Goal: Information Seeking & Learning: Find specific fact

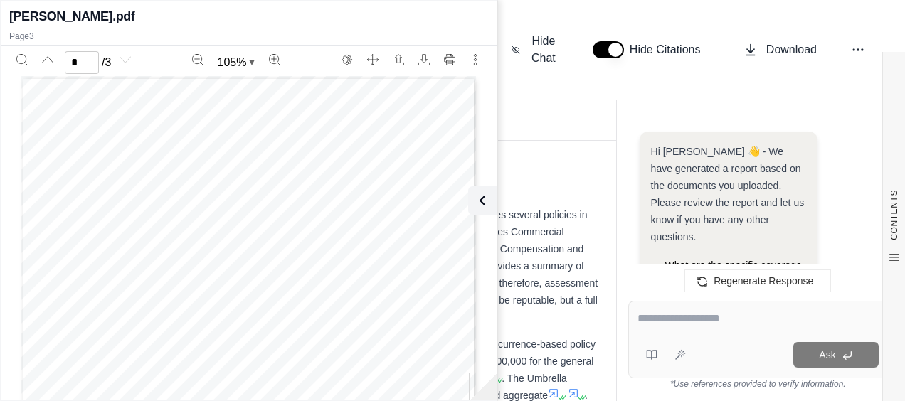
scroll to position [1180, 0]
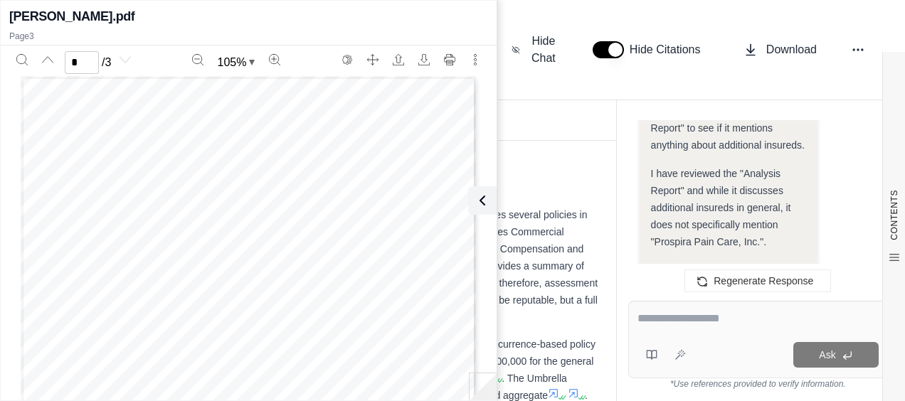
drag, startPoint x: 490, startPoint y: 205, endPoint x: 479, endPoint y: 198, distance: 12.4
click at [489, 204] on button at bounding box center [482, 200] width 28 height 28
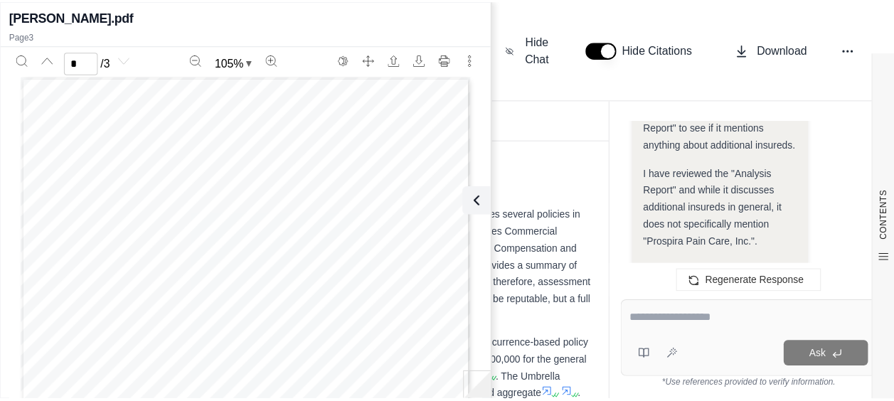
scroll to position [5882, 0]
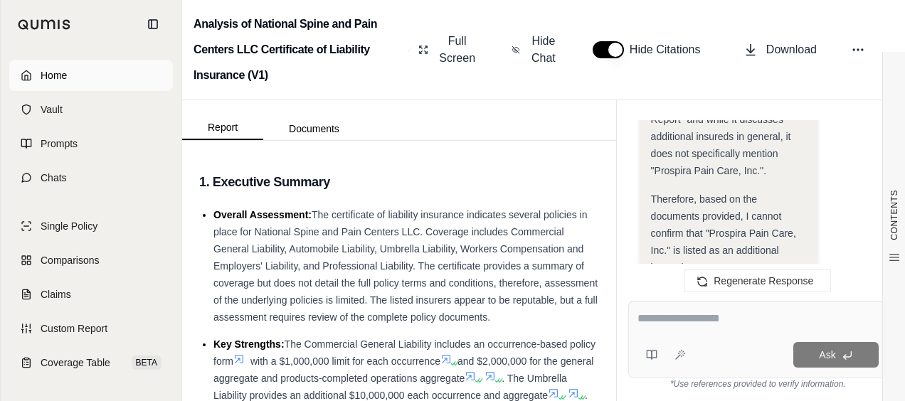
click at [90, 62] on link "Home" at bounding box center [91, 75] width 164 height 31
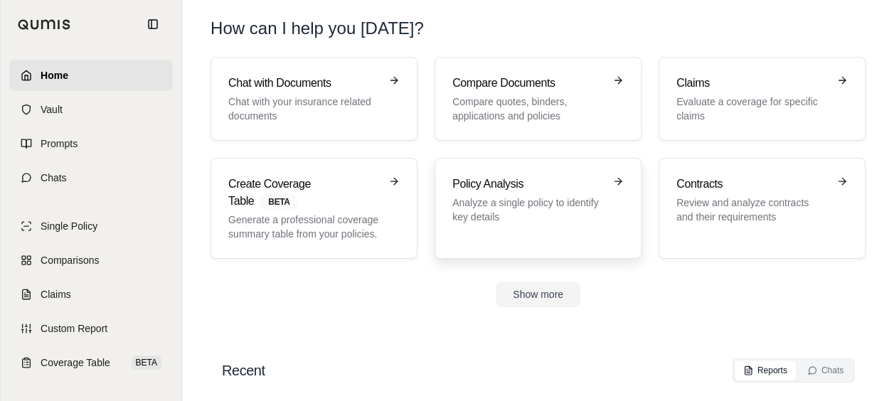
click at [495, 198] on p "Analyze a single policy to identify key details" at bounding box center [527, 210] width 151 height 28
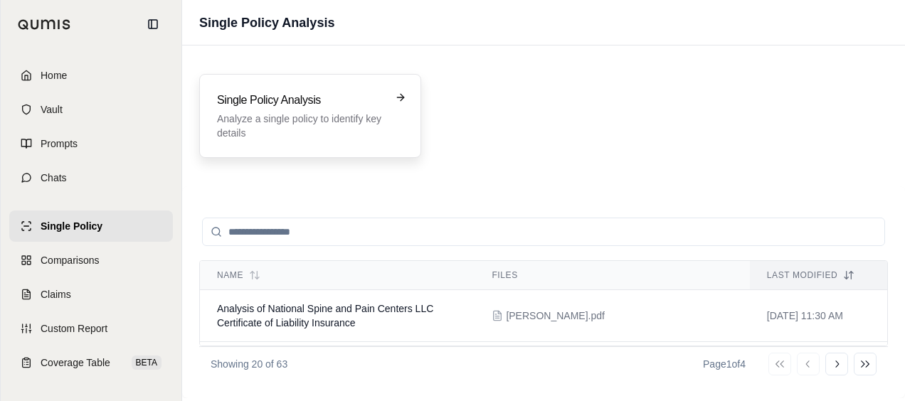
click at [329, 122] on p "Analyze a single policy to identify key details" at bounding box center [300, 126] width 166 height 28
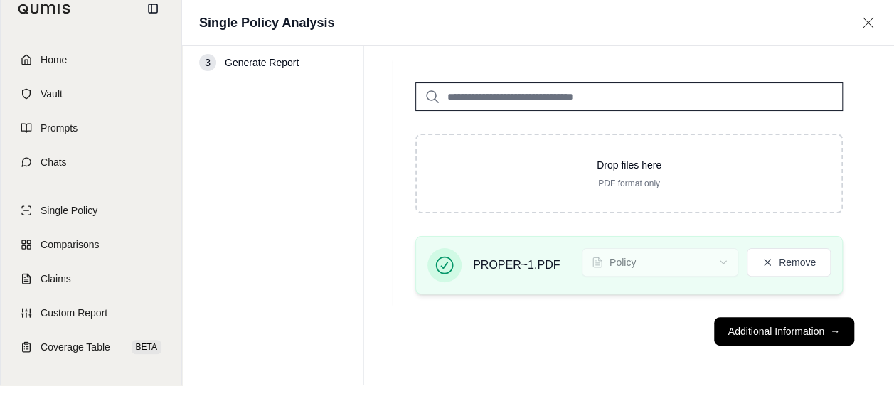
scroll to position [55, 0]
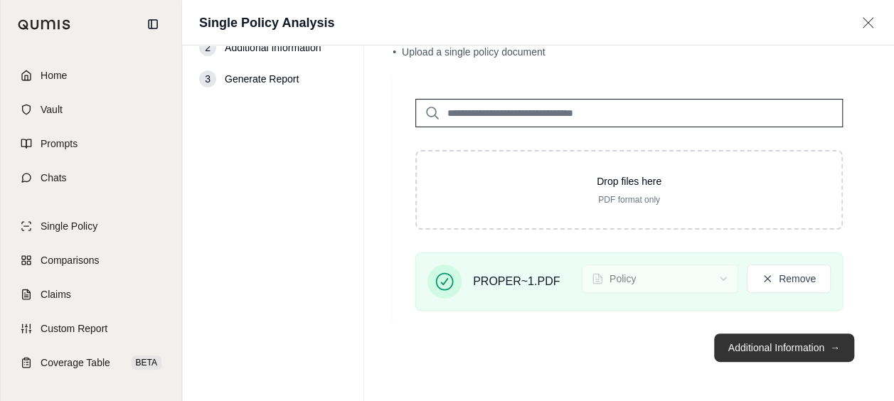
click at [773, 356] on button "Additional Information →" at bounding box center [784, 348] width 140 height 28
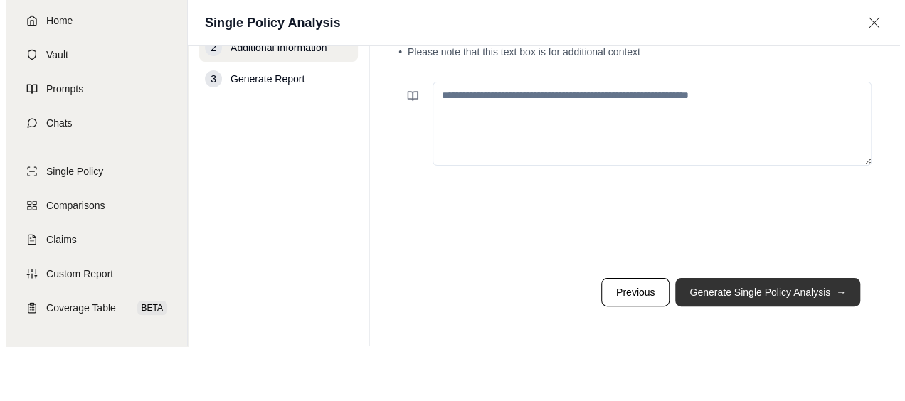
scroll to position [0, 0]
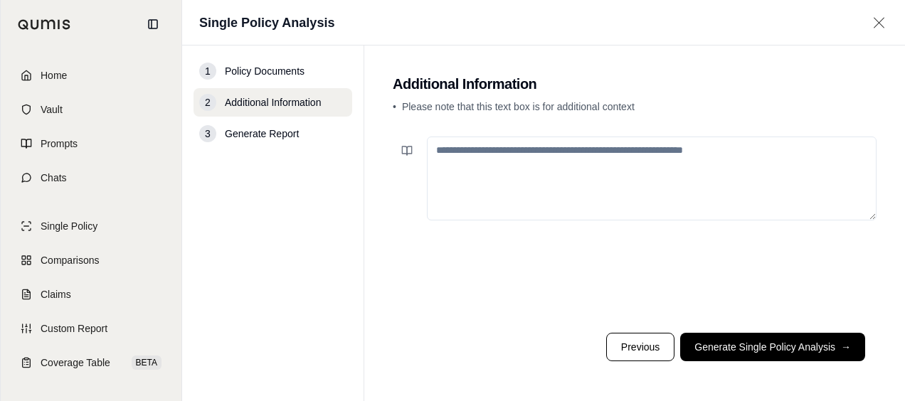
click at [715, 334] on button "Generate Single Policy Analysis →" at bounding box center [772, 347] width 185 height 28
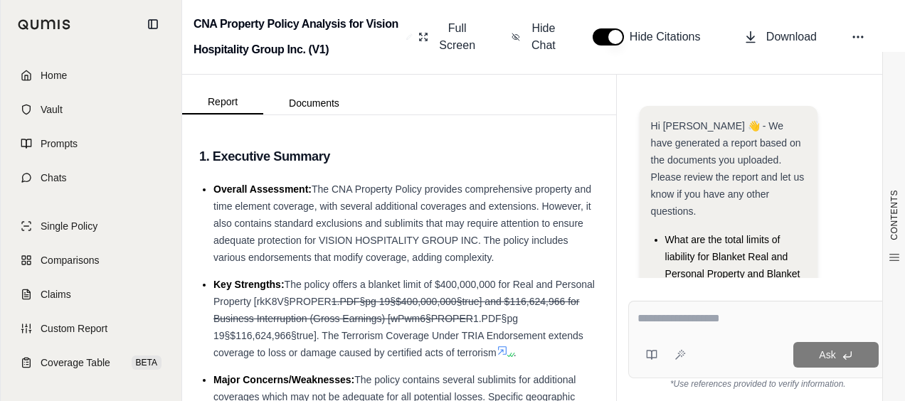
scroll to position [178, 0]
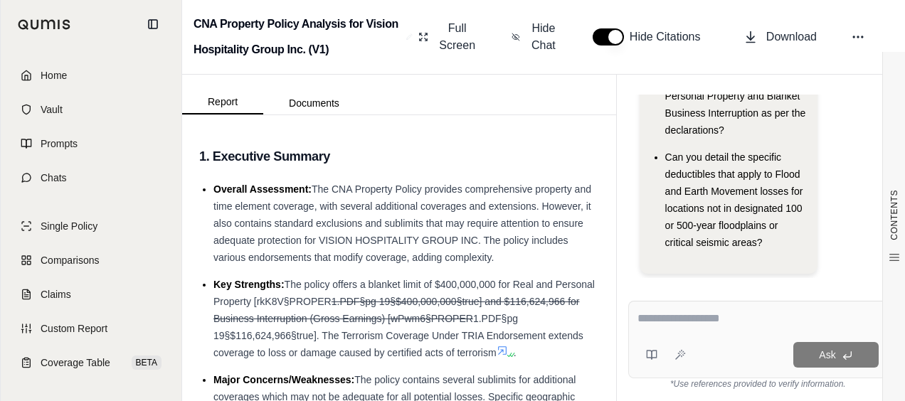
click at [735, 317] on textarea at bounding box center [757, 318] width 241 height 17
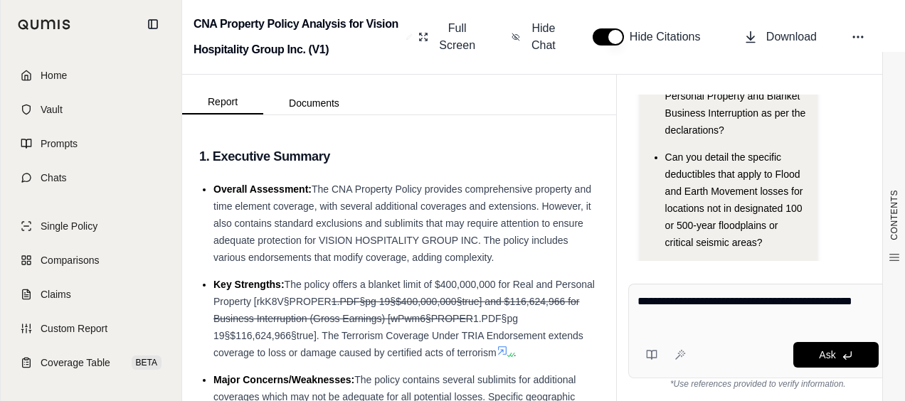
type textarea "**********"
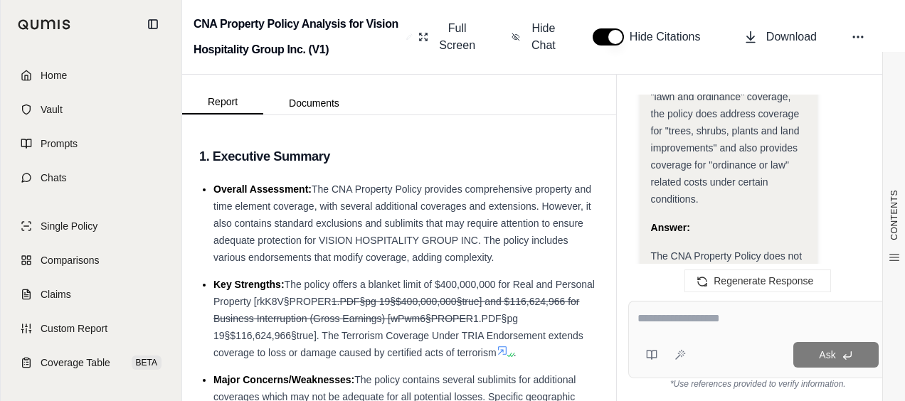
scroll to position [3660, 0]
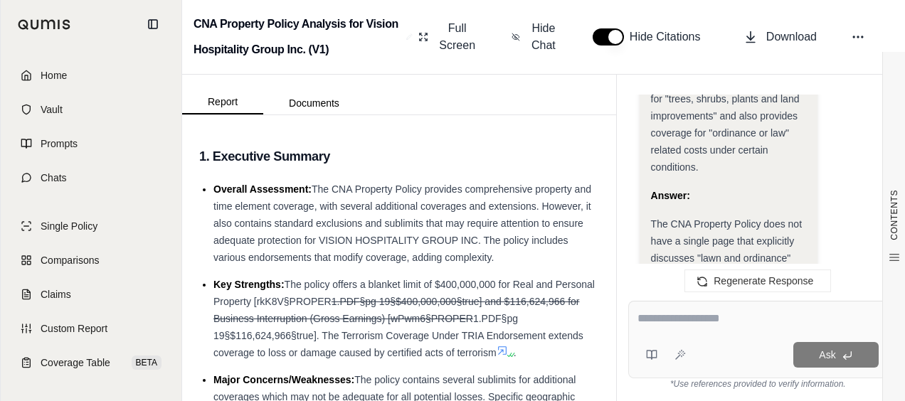
click at [705, 309] on div "Ask" at bounding box center [758, 340] width 260 height 78
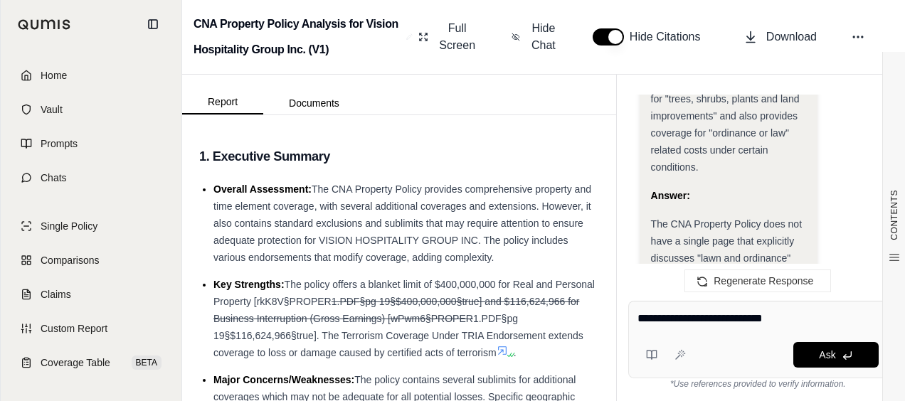
type textarea "**********"
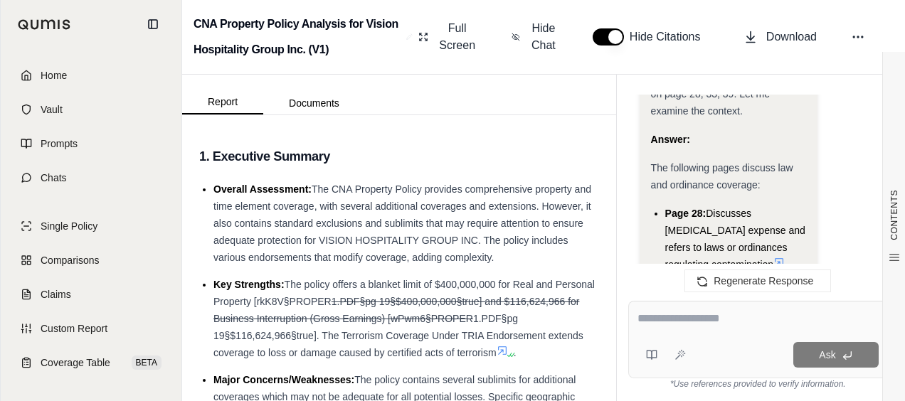
scroll to position [4890, 0]
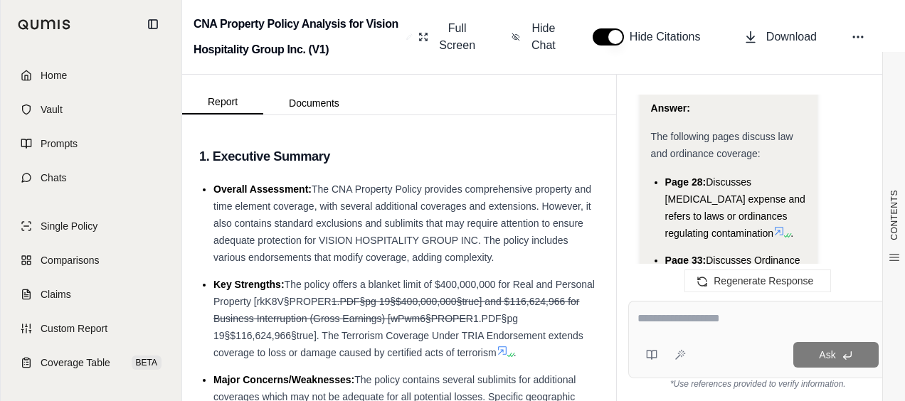
click at [669, 304] on icon at bounding box center [670, 309] width 11 height 11
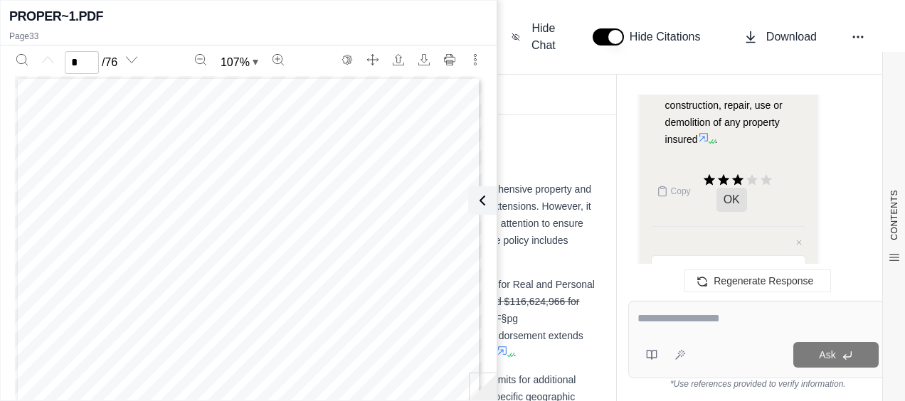
scroll to position [0, 0]
type input "**"
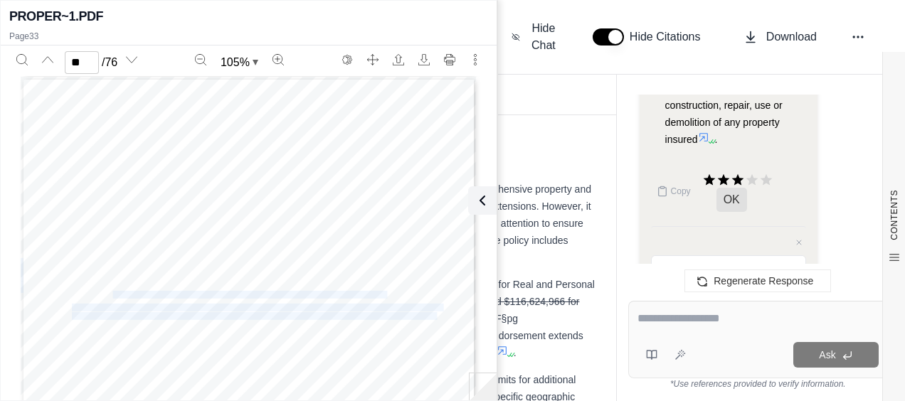
drag, startPoint x: 65, startPoint y: 294, endPoint x: 107, endPoint y: 292, distance: 41.3
click at [107, 292] on div "CNA Property Policy Signature Policy Form that is not listed on the schedule of…" at bounding box center [249, 372] width 456 height 590
click at [110, 292] on span "ORDINANCE OR LAW, DEMOLITION COST, AND INCREASED COST OF CONSTRUCTION" at bounding box center [229, 295] width 314 height 7
click at [72, 292] on span "ORDINANCE OR LAW, DEMOLITION COST, AND INCREASED COST OF CONSTRUCTION" at bounding box center [229, 295] width 314 height 7
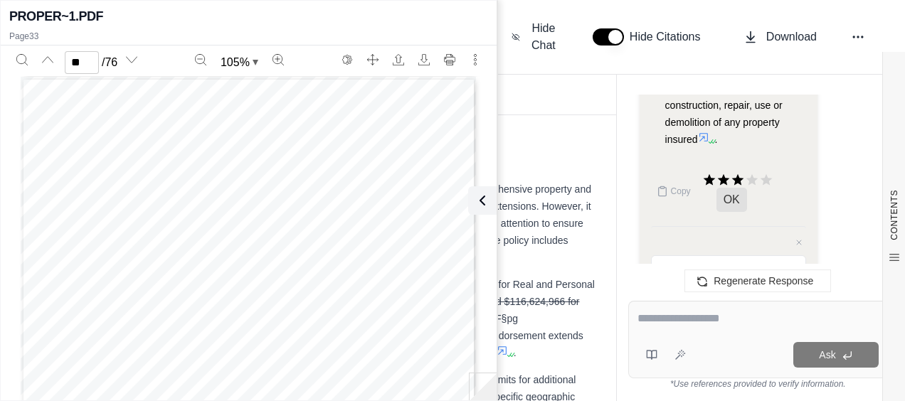
click at [79, 292] on span "ORDINANCE OR LAW, DEMOLITION COST, AND INCREASED COST OF CONSTRUCTION" at bounding box center [229, 295] width 314 height 7
drag, startPoint x: 66, startPoint y: 292, endPoint x: 380, endPoint y: 292, distance: 314.4
click at [380, 292] on div "CNA Property Policy Signature Policy Form that is not listed on the schedule of…" at bounding box center [249, 372] width 456 height 590
drag, startPoint x: 380, startPoint y: 292, endPoint x: 312, endPoint y: 292, distance: 69.0
copy div "ORDINANCE OR LAW, DEMOLITION COST, AND INCREASED COST OF CONSTRUCTION In the ev…"
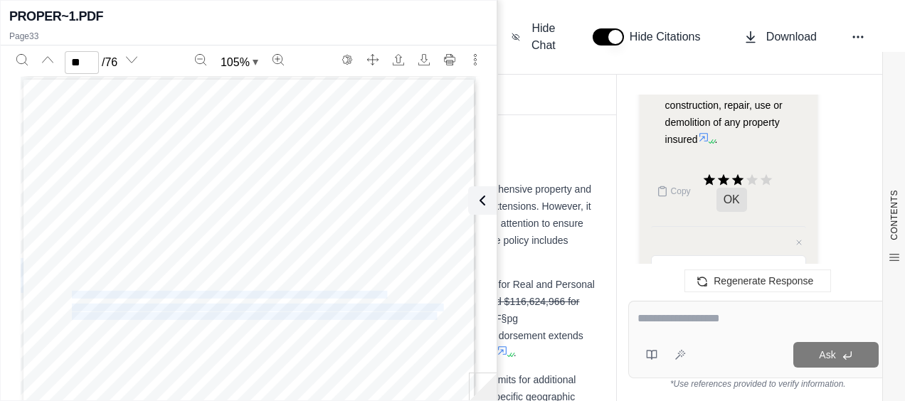
click at [678, 323] on textarea at bounding box center [757, 318] width 241 height 17
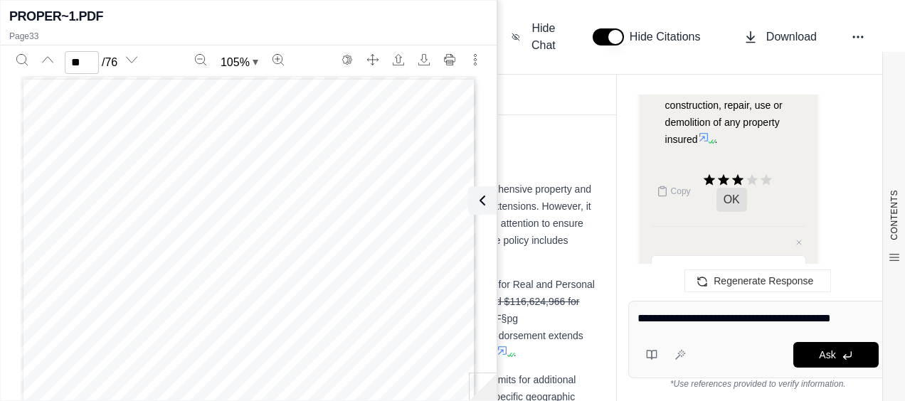
type textarea "**********"
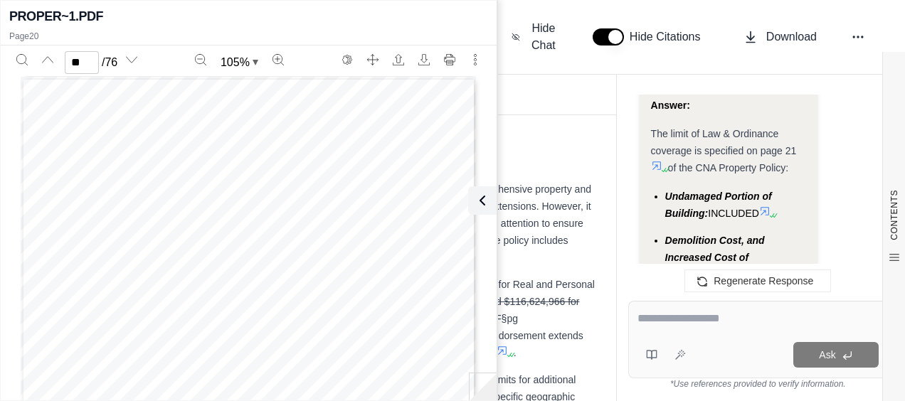
scroll to position [6496, 0]
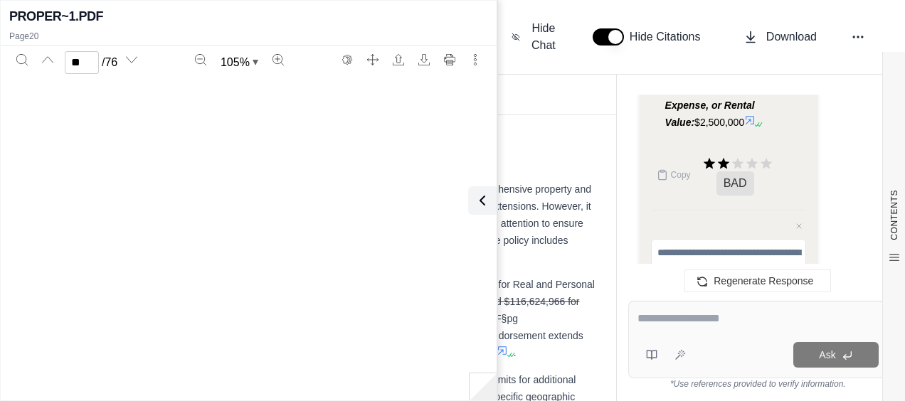
type input "**"
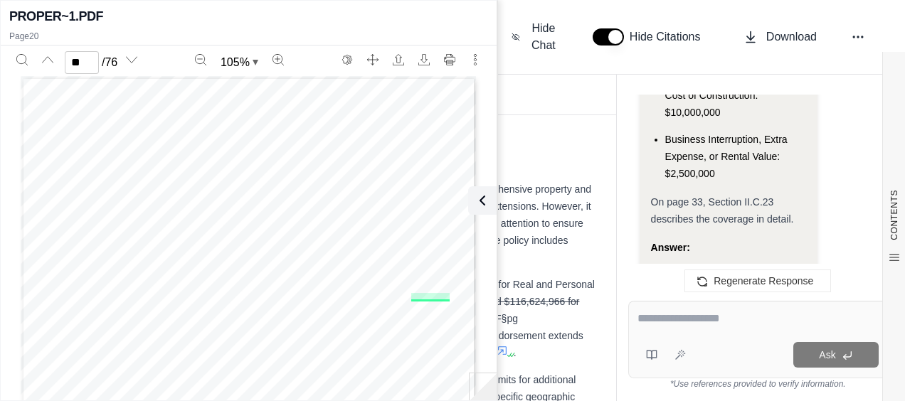
scroll to position [6212, 0]
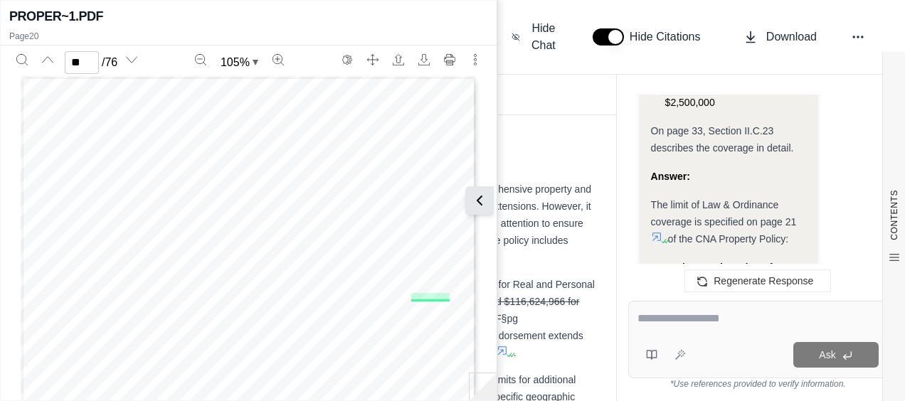
click at [481, 199] on icon at bounding box center [479, 200] width 17 height 17
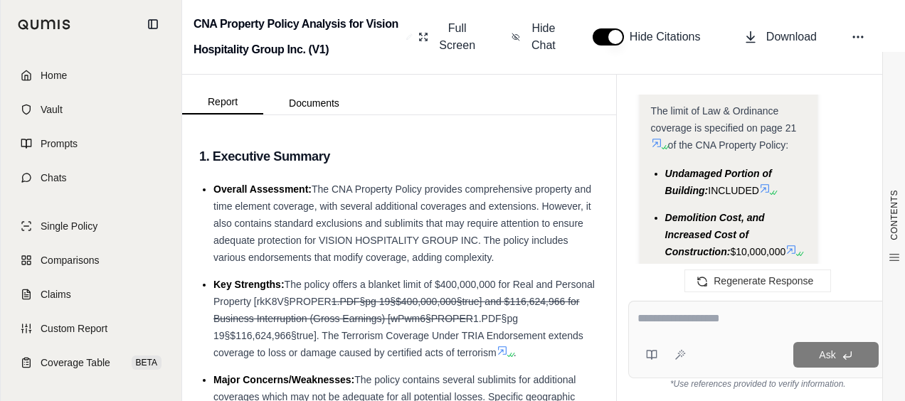
scroll to position [6283, 0]
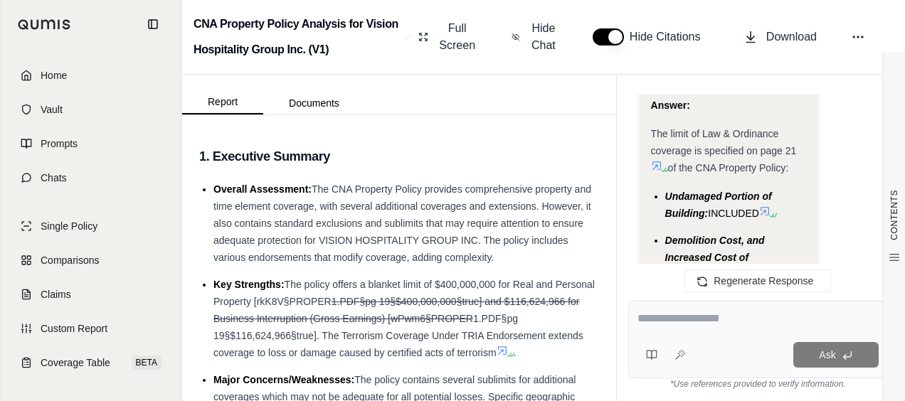
click at [785, 267] on icon at bounding box center [790, 272] width 11 height 11
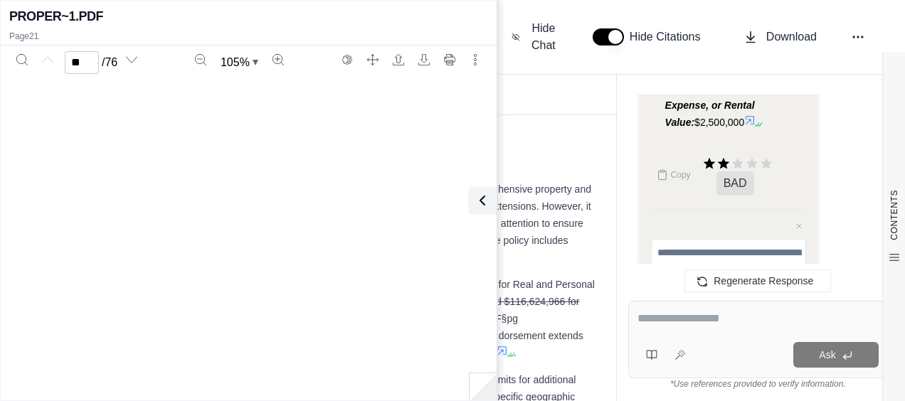
type input "**"
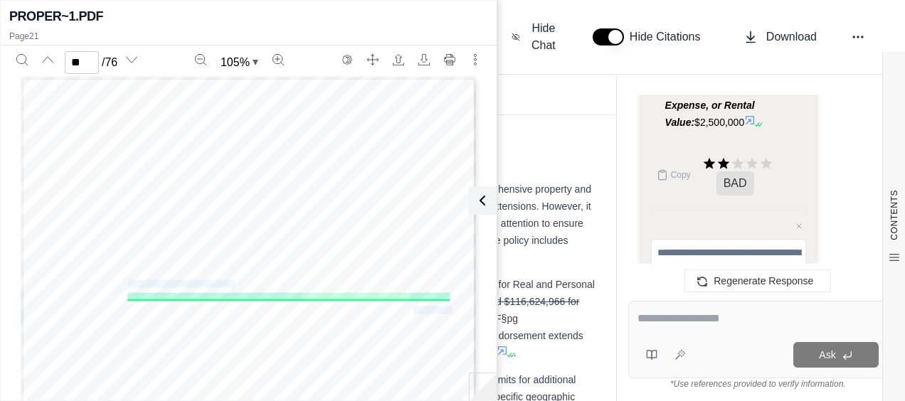
drag, startPoint x: 121, startPoint y: 294, endPoint x: 294, endPoint y: 294, distance: 173.5
click at [294, 294] on div "CNA Property Policy Signature Policy Form s. NOT COVERED Fungi, Wet Rot, Dry Ro…" at bounding box center [249, 372] width 456 height 590
drag, startPoint x: 294, startPoint y: 294, endPoint x: 282, endPoint y: 297, distance: 13.1
copy div "$10,000,000 $2,500,000 Undamaged Portion of Building: Demolition Cost, and Incr…"
